Goal: Task Accomplishment & Management: Use online tool/utility

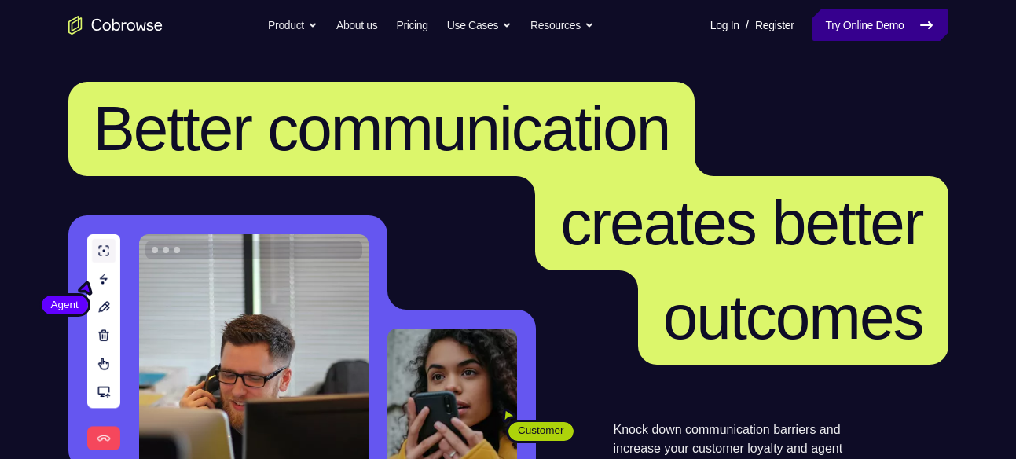
click at [899, 19] on link "Try Online Demo" at bounding box center [879, 24] width 135 height 31
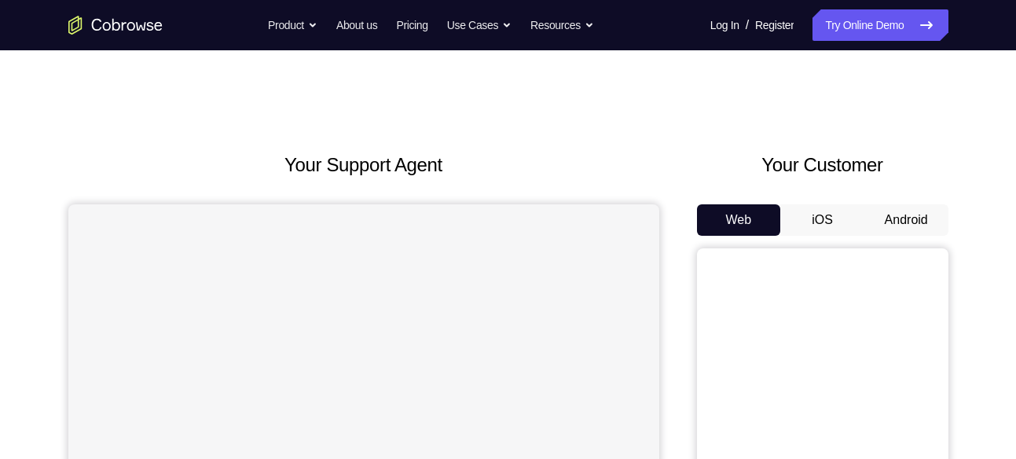
click at [906, 225] on button "Android" at bounding box center [906, 219] width 84 height 31
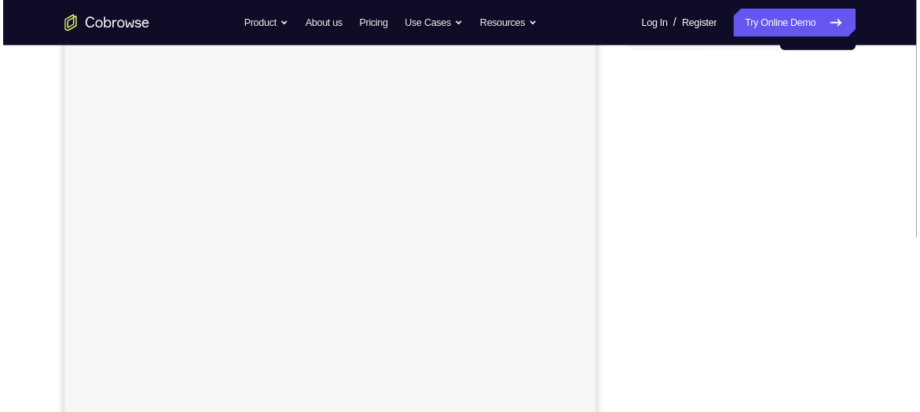
scroll to position [180, 0]
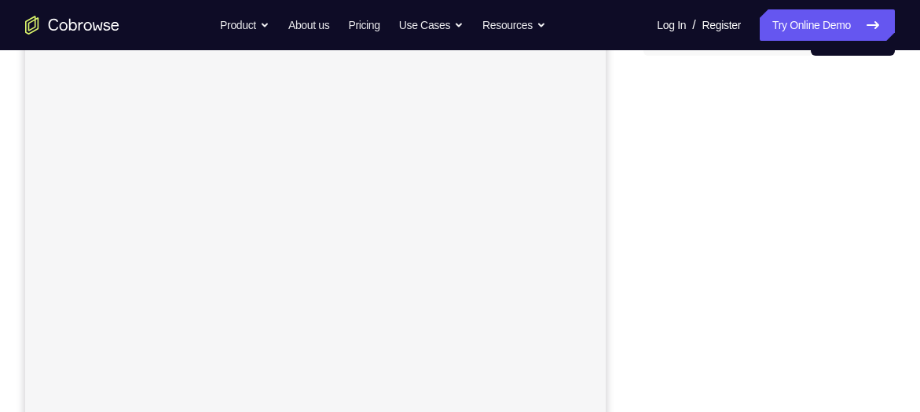
drag, startPoint x: 963, startPoint y: 14, endPoint x: 645, endPoint y: 85, distance: 325.9
click at [645, 85] on div at bounding box center [768, 309] width 251 height 483
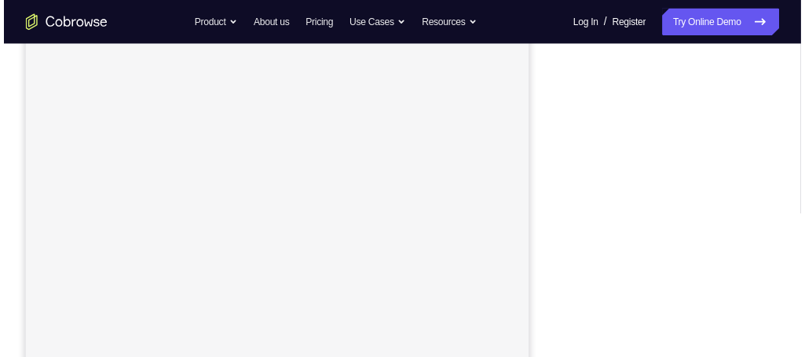
scroll to position [215, 0]
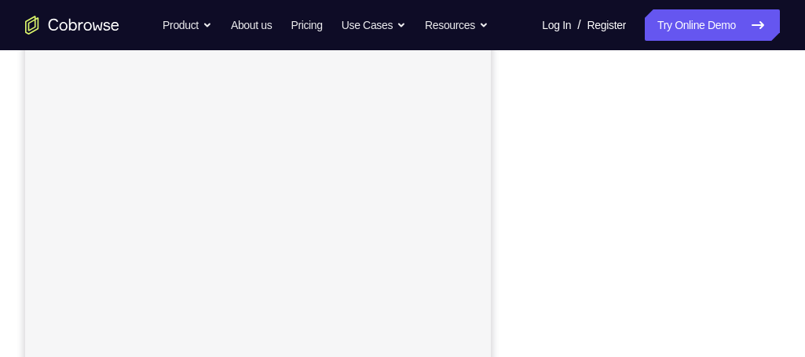
drag, startPoint x: 902, startPoint y: 5, endPoint x: 536, endPoint y: 92, distance: 377.0
click at [536, 92] on div at bounding box center [654, 274] width 251 height 483
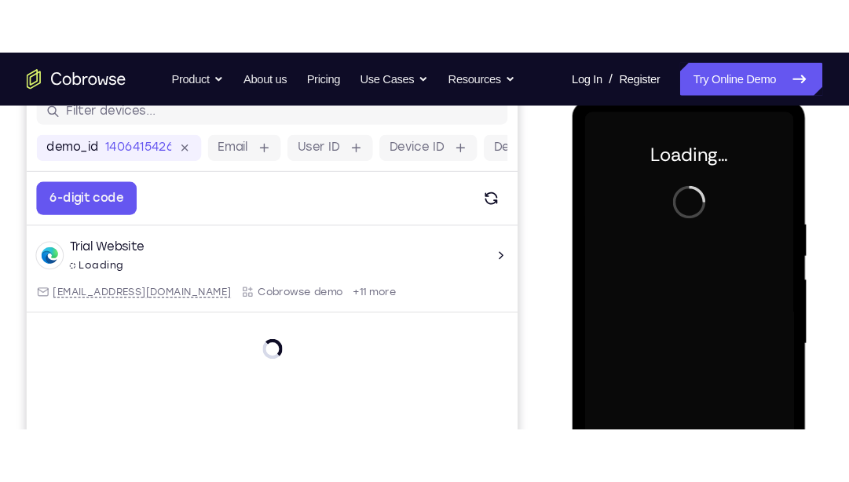
scroll to position [0, 0]
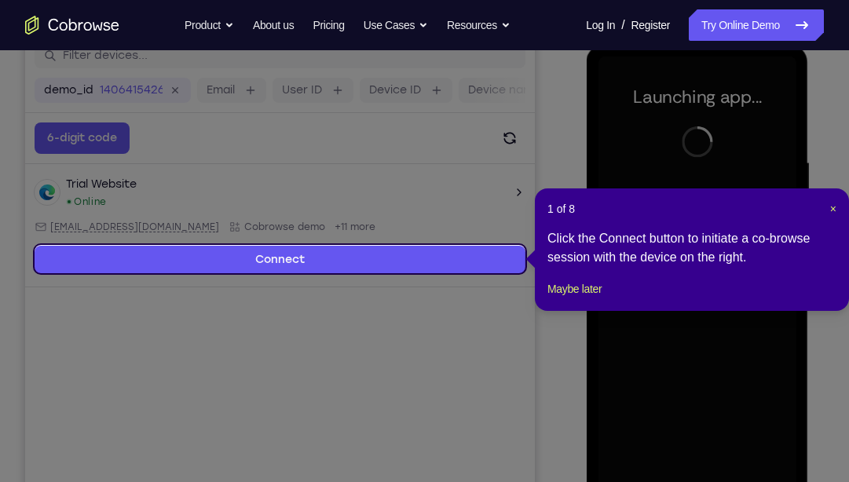
click at [833, 207] on span "×" at bounding box center [833, 209] width 6 height 13
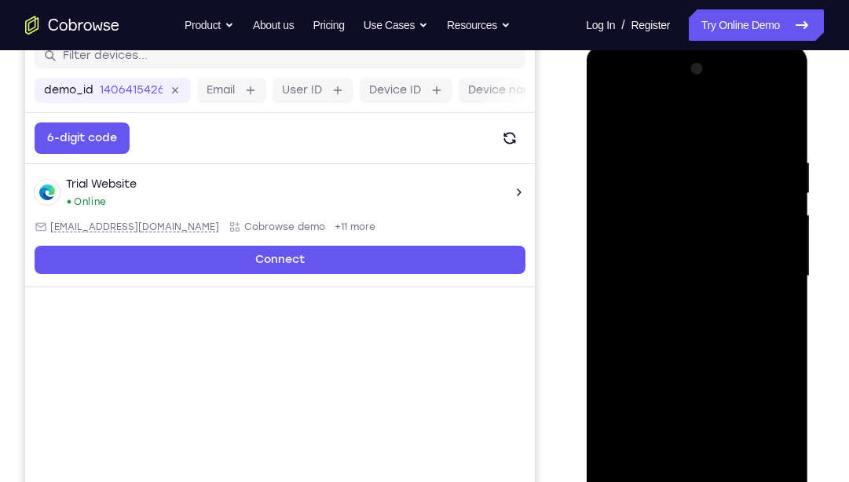
click at [833, 207] on div "Your Support Agent Your Customer Web iOS Android Next Steps We’d be happy to gi…" at bounding box center [424, 353] width 849 height 1036
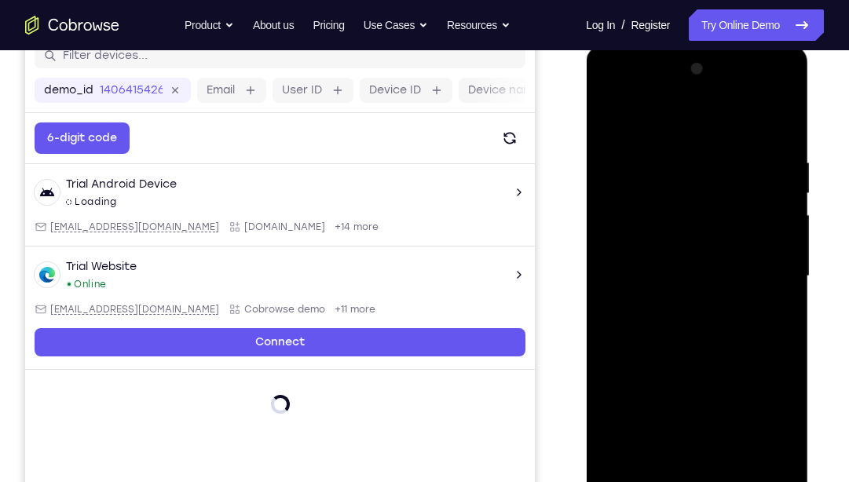
click at [693, 458] on div at bounding box center [697, 277] width 198 height 440
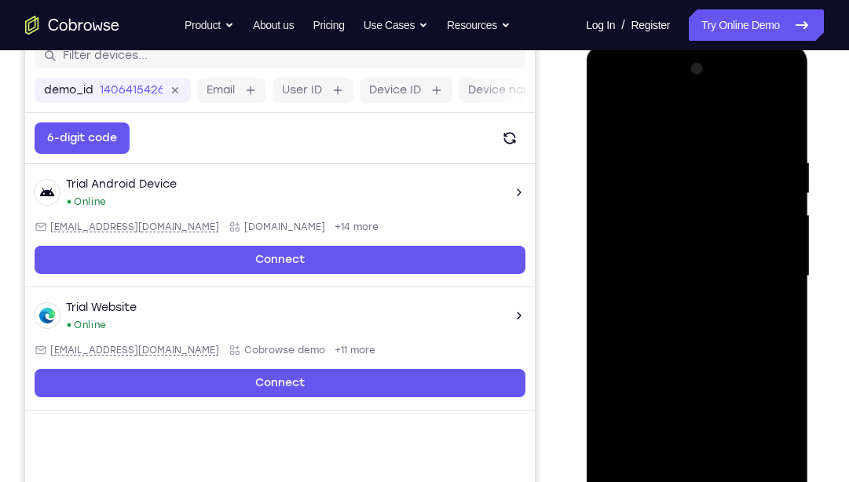
click at [771, 410] on div at bounding box center [697, 277] width 198 height 440
click at [660, 127] on div at bounding box center [697, 277] width 198 height 440
click at [763, 274] on div at bounding box center [697, 277] width 198 height 440
click at [681, 303] on div at bounding box center [697, 277] width 198 height 440
click at [686, 258] on div at bounding box center [697, 277] width 198 height 440
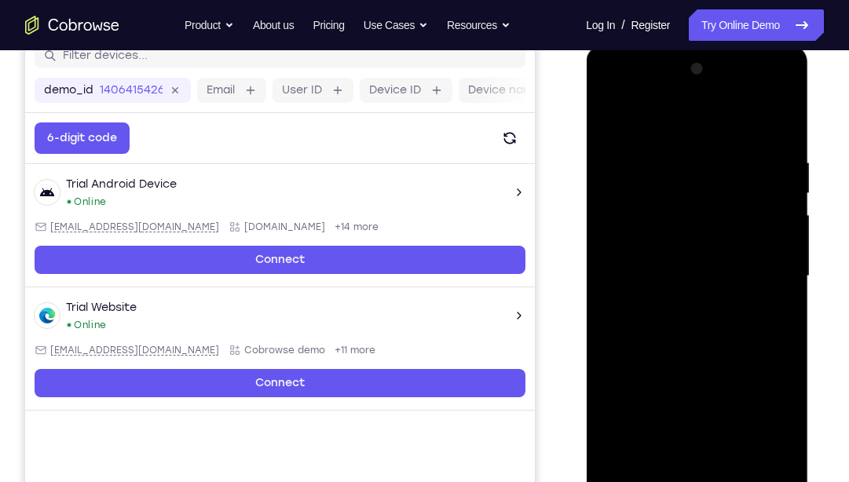
click at [668, 243] on div at bounding box center [697, 277] width 198 height 440
click at [772, 238] on div at bounding box center [697, 277] width 198 height 440
click at [701, 278] on div at bounding box center [697, 277] width 198 height 440
click at [697, 332] on div at bounding box center [697, 277] width 198 height 440
click at [706, 347] on div at bounding box center [697, 277] width 198 height 440
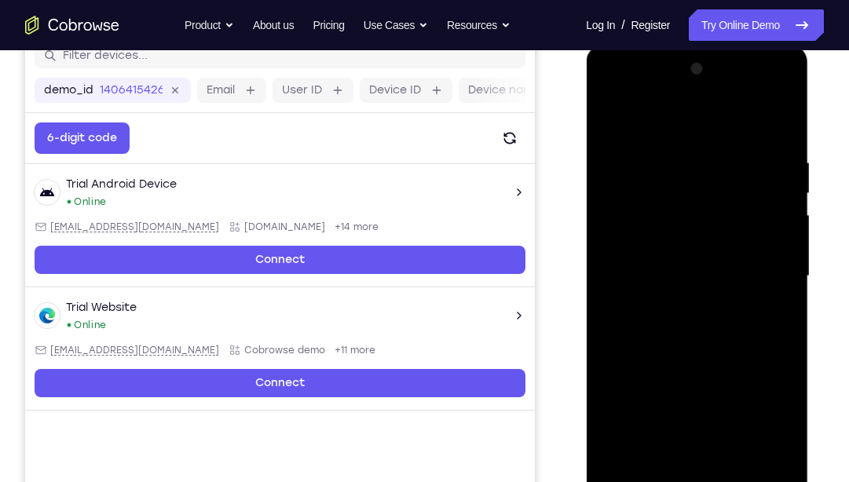
click at [781, 112] on div at bounding box center [697, 277] width 198 height 440
click at [613, 118] on div at bounding box center [697, 277] width 198 height 440
click at [736, 146] on div at bounding box center [697, 277] width 198 height 440
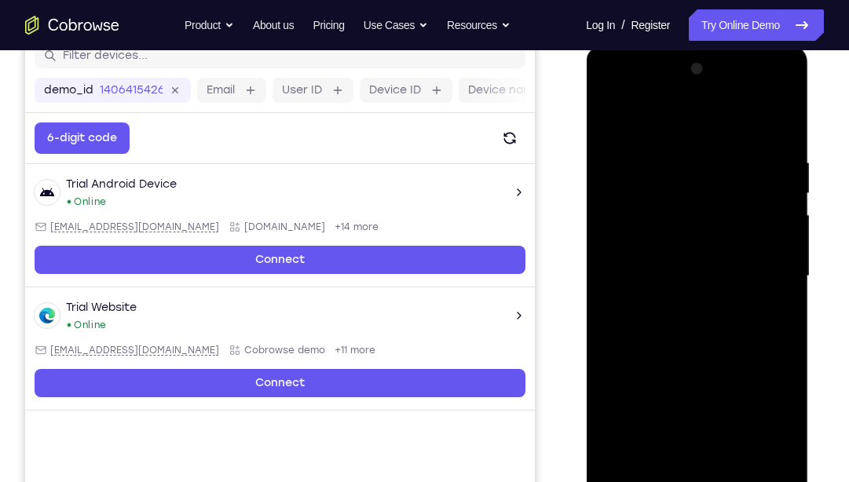
click at [779, 125] on div at bounding box center [697, 277] width 198 height 440
click at [621, 209] on div at bounding box center [697, 277] width 198 height 440
click at [770, 456] on div at bounding box center [697, 277] width 198 height 440
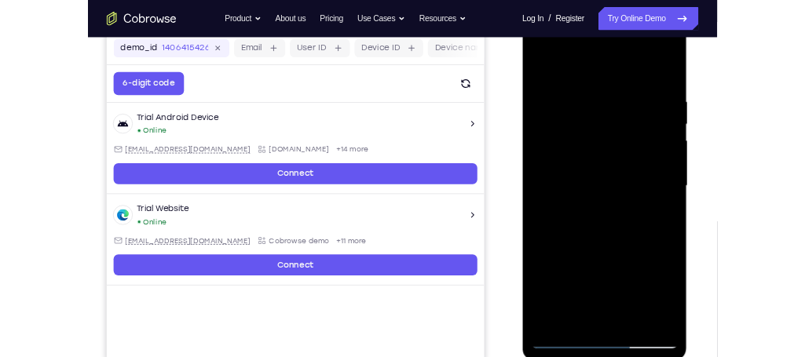
scroll to position [243, 0]
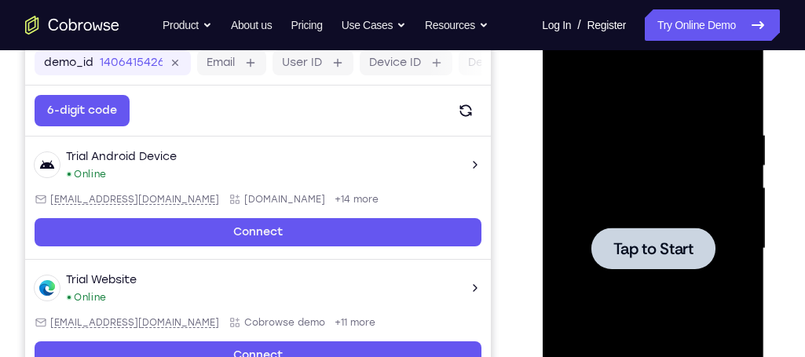
click at [656, 225] on div at bounding box center [653, 249] width 198 height 440
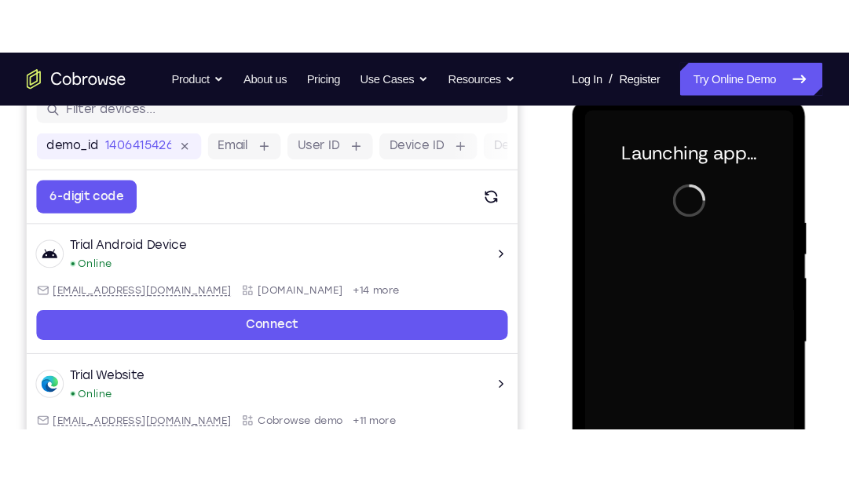
scroll to position [230, 0]
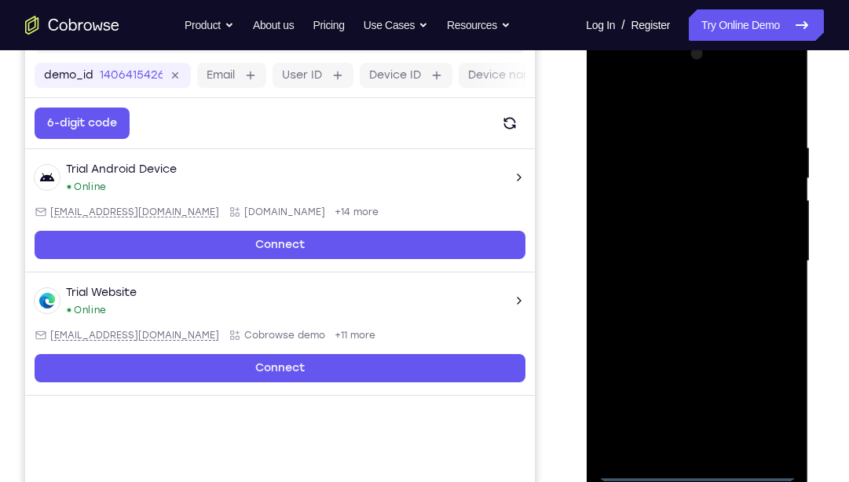
click at [709, 458] on div at bounding box center [697, 262] width 198 height 440
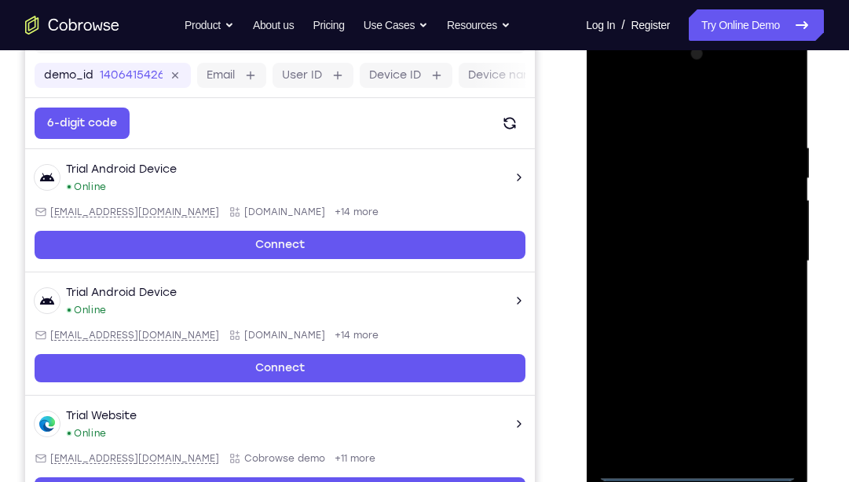
click at [762, 399] on div at bounding box center [697, 262] width 198 height 440
click at [680, 104] on div at bounding box center [697, 262] width 198 height 440
click at [769, 251] on div at bounding box center [697, 262] width 198 height 440
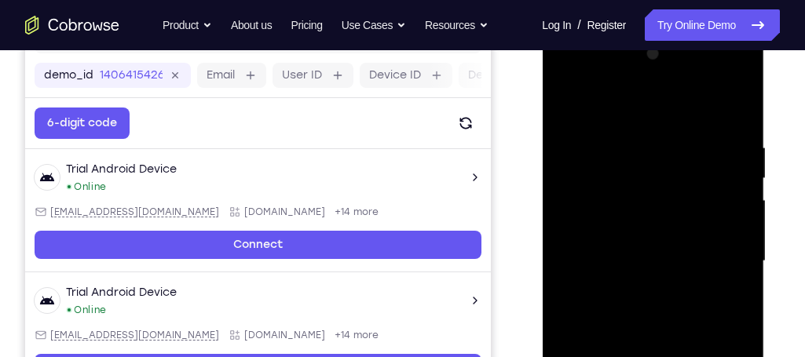
click at [640, 294] on div at bounding box center [653, 262] width 198 height 440
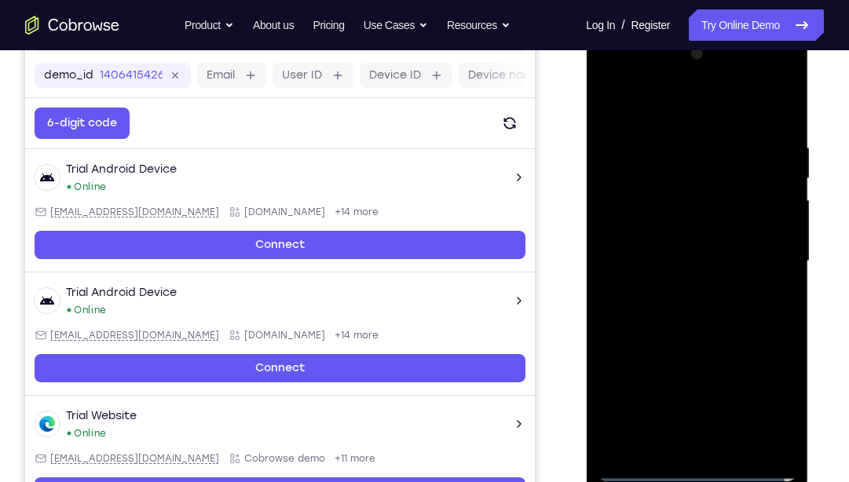
click at [705, 259] on div at bounding box center [697, 262] width 198 height 440
click at [661, 238] on div at bounding box center [697, 262] width 198 height 440
click at [672, 257] on div at bounding box center [697, 262] width 198 height 440
click at [693, 309] on div at bounding box center [697, 262] width 198 height 440
click at [714, 306] on div at bounding box center [697, 262] width 198 height 440
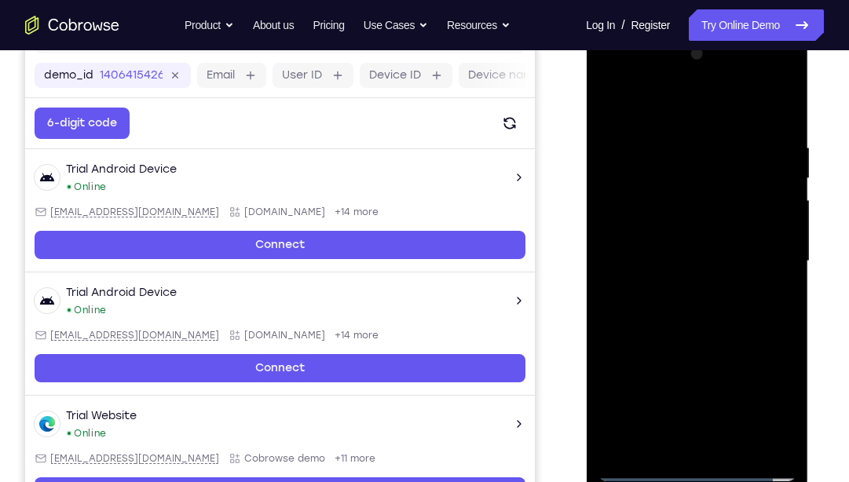
click at [714, 306] on div at bounding box center [697, 262] width 198 height 440
click at [708, 302] on div at bounding box center [697, 262] width 198 height 440
click at [778, 126] on div at bounding box center [697, 262] width 198 height 440
click at [734, 331] on div at bounding box center [697, 262] width 198 height 440
click at [780, 446] on div at bounding box center [697, 262] width 198 height 440
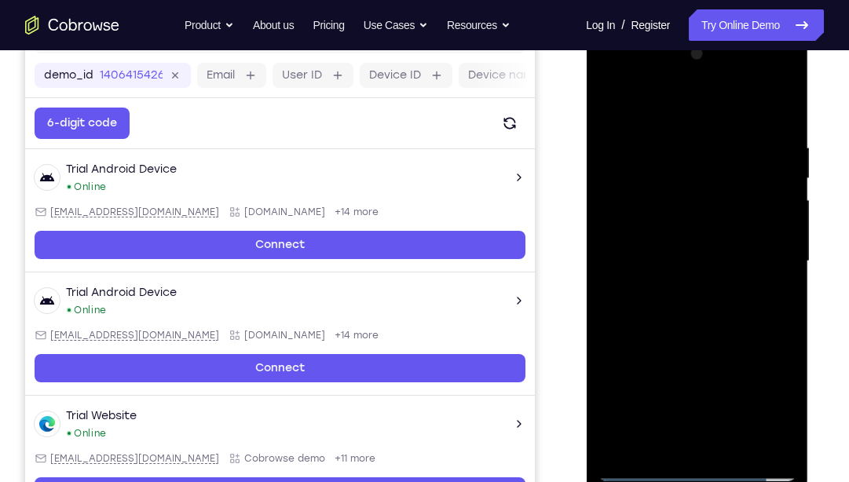
click at [780, 446] on div at bounding box center [697, 262] width 198 height 440
click at [646, 247] on div at bounding box center [697, 262] width 198 height 440
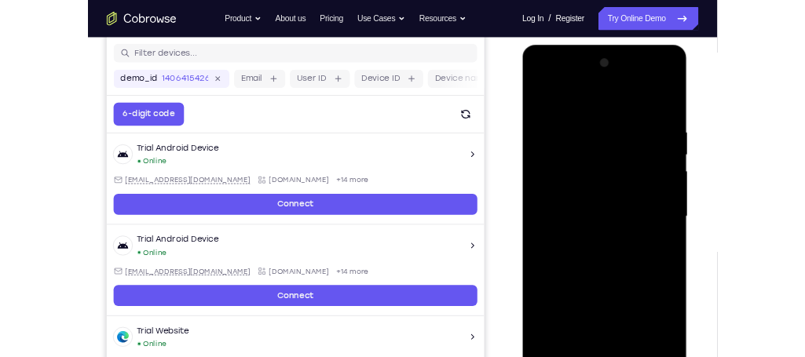
scroll to position [204, 0]
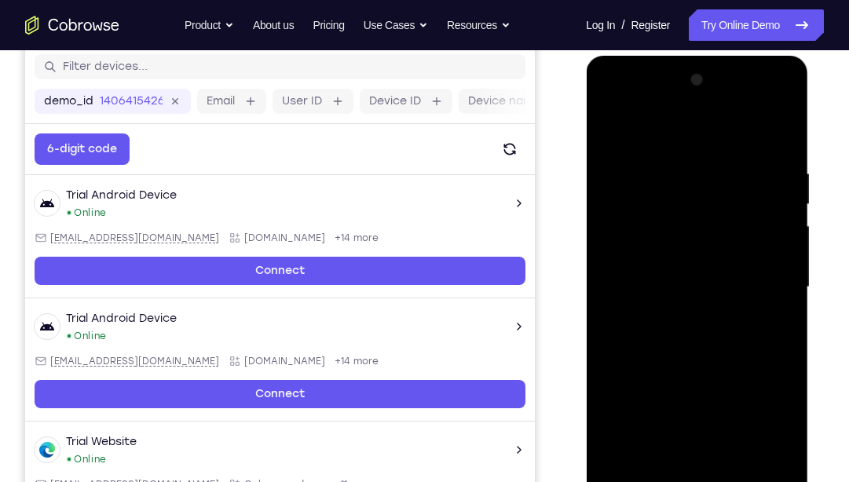
click at [777, 222] on div at bounding box center [697, 288] width 198 height 440
click at [609, 218] on div at bounding box center [697, 288] width 198 height 440
click at [790, 192] on div at bounding box center [697, 288] width 198 height 440
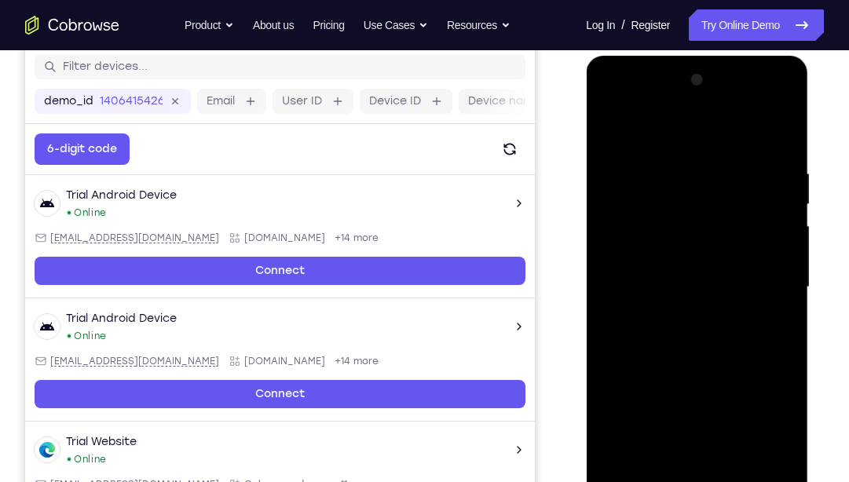
click at [790, 192] on div at bounding box center [697, 288] width 198 height 440
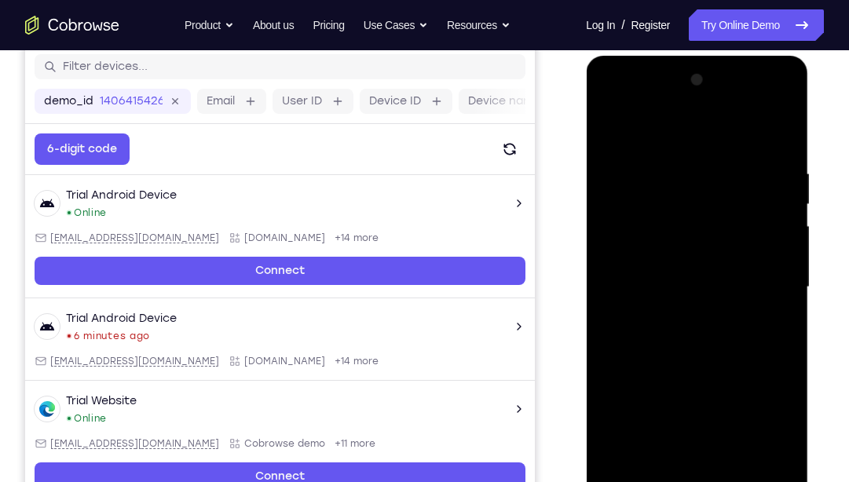
click at [781, 82] on div at bounding box center [697, 288] width 198 height 440
click at [629, 458] on div at bounding box center [697, 288] width 198 height 440
drag, startPoint x: 710, startPoint y: 262, endPoint x: 715, endPoint y: 368, distance: 105.4
click at [715, 368] on div at bounding box center [697, 288] width 198 height 440
drag, startPoint x: 752, startPoint y: 181, endPoint x: 583, endPoint y: 184, distance: 169.7
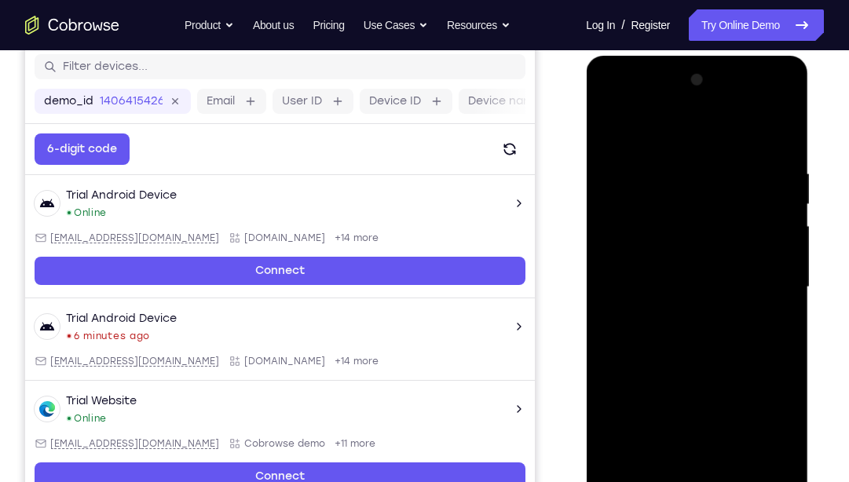
click at [586, 184] on html "Online web based iOS Simulators and Android Emulators. Run iPhone, iPad, Mobile…" at bounding box center [698, 291] width 224 height 471
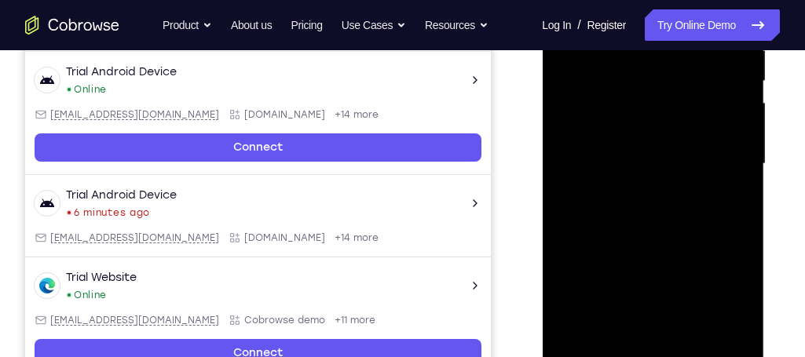
scroll to position [335, 0]
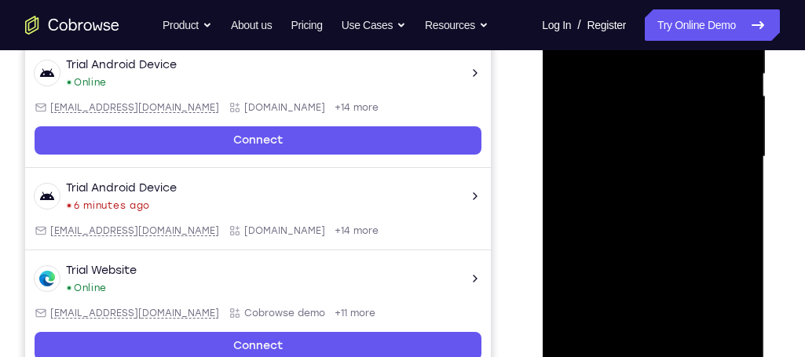
click at [743, 343] on div at bounding box center [653, 157] width 198 height 440
drag, startPoint x: 695, startPoint y: 295, endPoint x: 713, endPoint y: 173, distance: 123.1
click at [713, 173] on div at bounding box center [653, 157] width 198 height 440
click at [613, 287] on div at bounding box center [653, 157] width 198 height 440
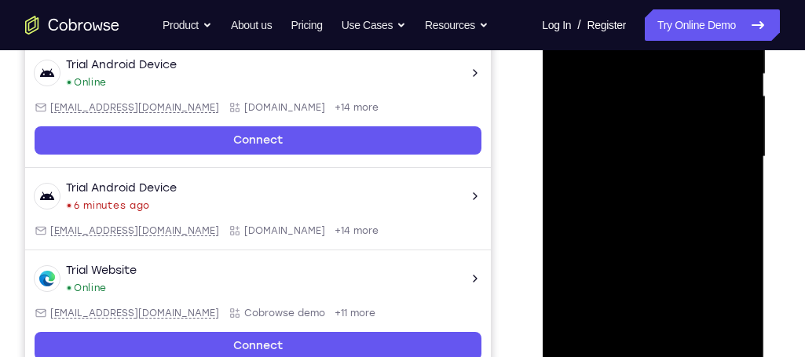
drag, startPoint x: 684, startPoint y: 274, endPoint x: 685, endPoint y: 304, distance: 29.9
click at [685, 304] on div at bounding box center [653, 157] width 198 height 440
click at [741, 125] on div at bounding box center [653, 157] width 198 height 440
click at [741, 130] on div at bounding box center [653, 157] width 198 height 440
click at [741, 131] on div at bounding box center [653, 157] width 198 height 440
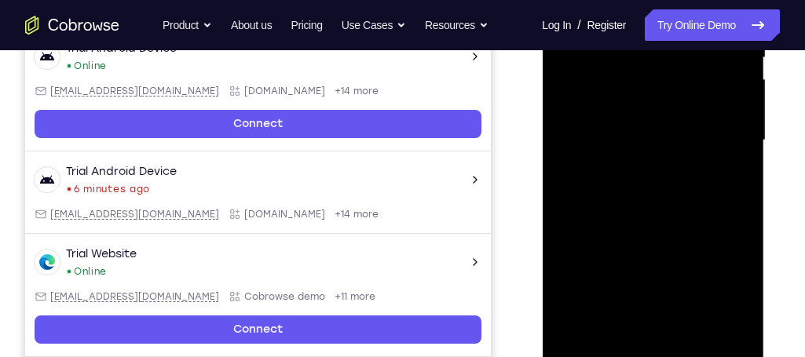
scroll to position [357, 0]
